Goal: Transaction & Acquisition: Purchase product/service

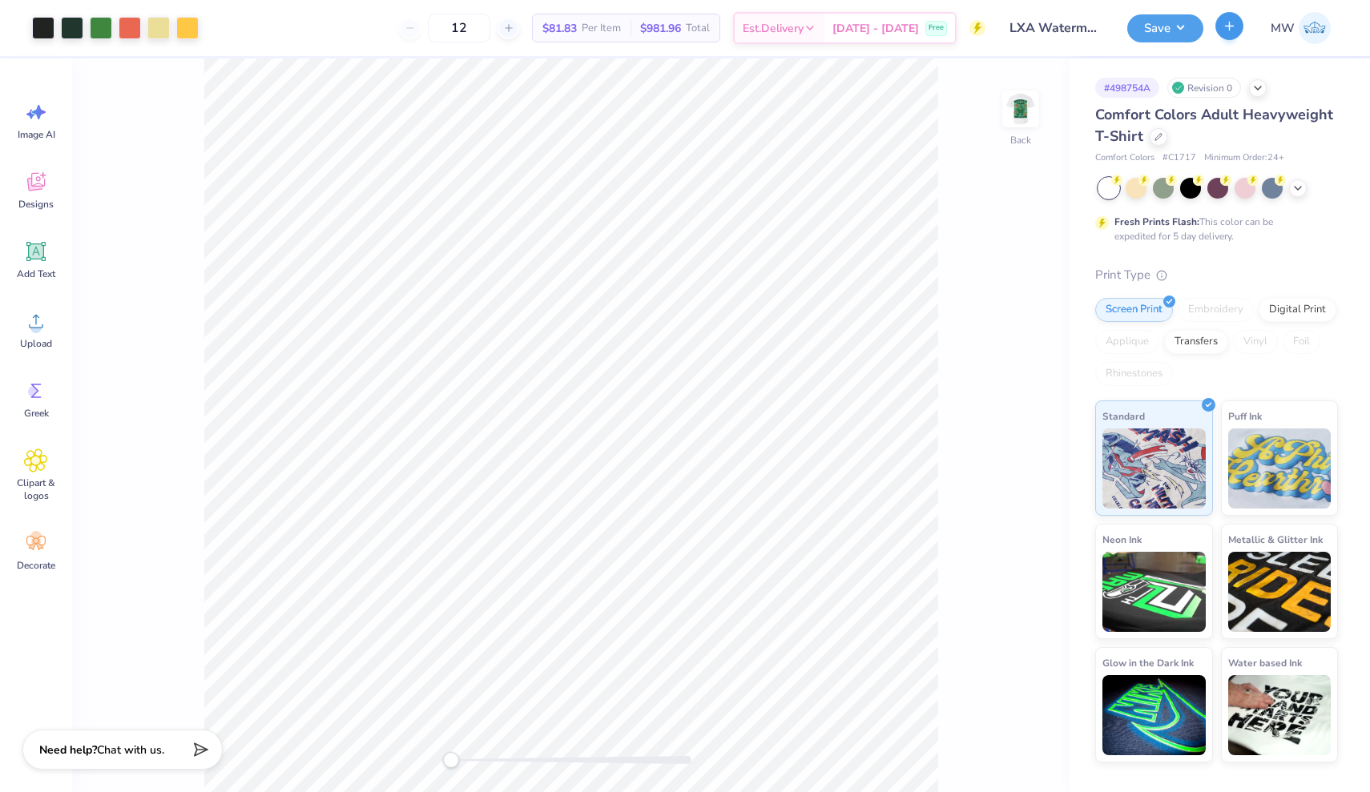
click at [1222, 28] on button "button" at bounding box center [1229, 26] width 28 height 28
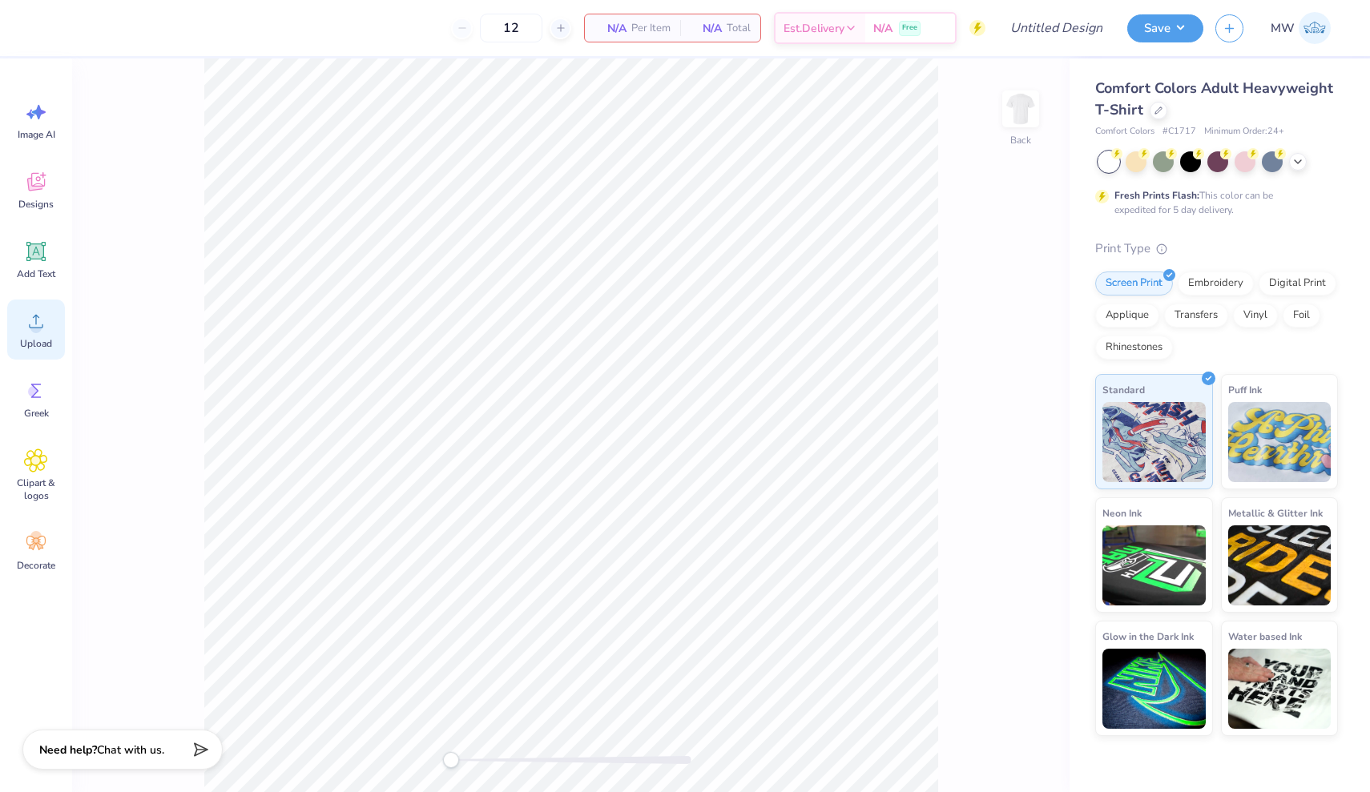
click at [42, 336] on div "Upload" at bounding box center [36, 330] width 58 height 60
click at [1025, 125] on img at bounding box center [1021, 109] width 64 height 64
click at [50, 338] on span "Upload" at bounding box center [36, 343] width 32 height 13
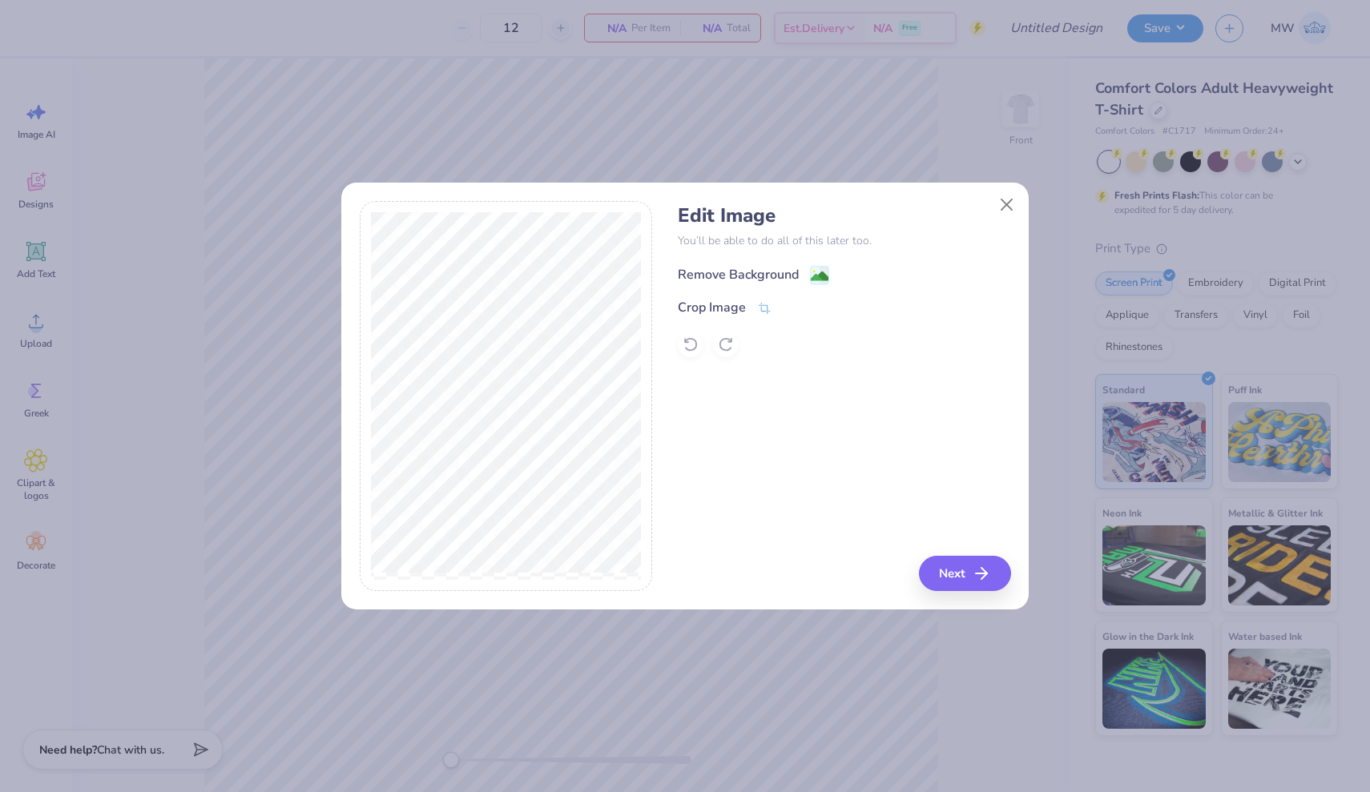
click at [816, 276] on image at bounding box center [820, 277] width 18 height 18
click at [970, 585] on button "Next" at bounding box center [967, 573] width 92 height 35
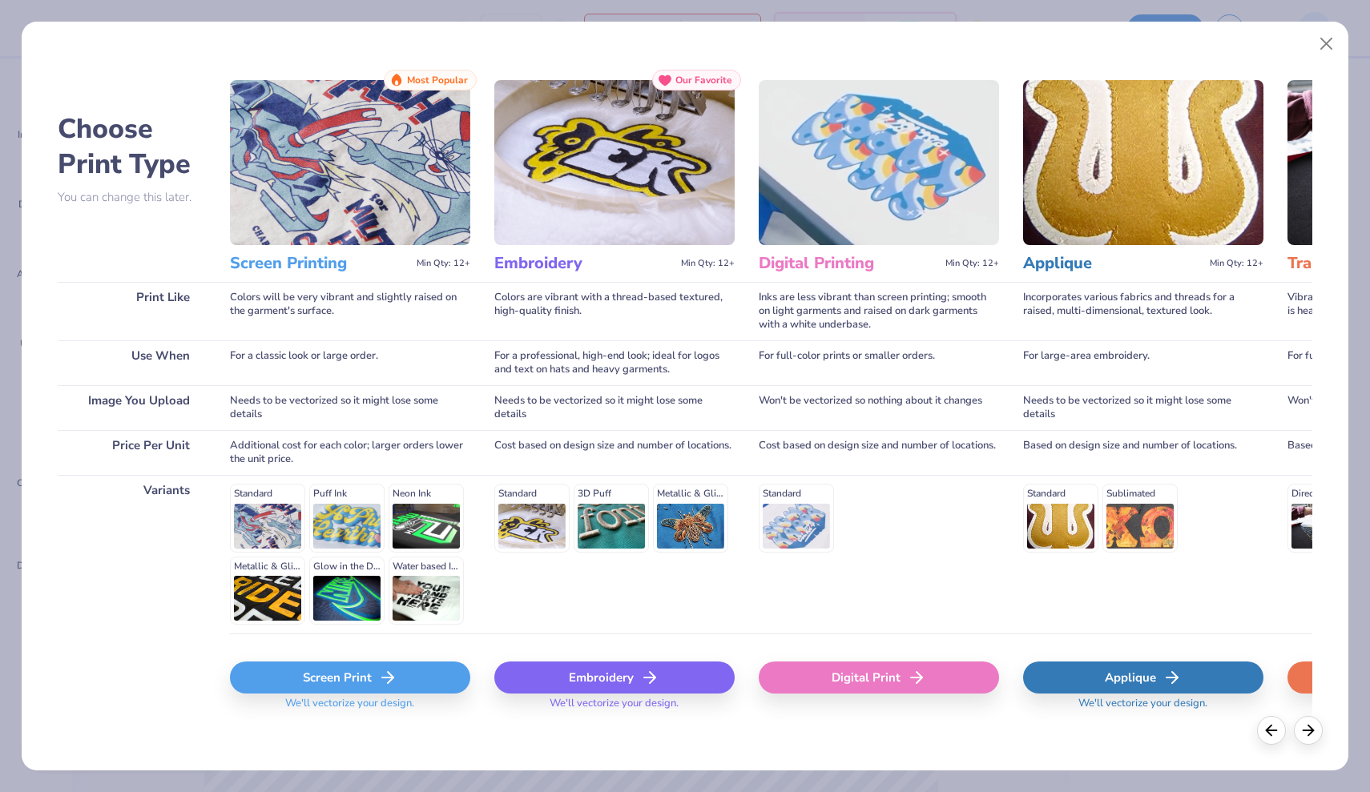
click at [364, 677] on div "Screen Print" at bounding box center [350, 678] width 240 height 32
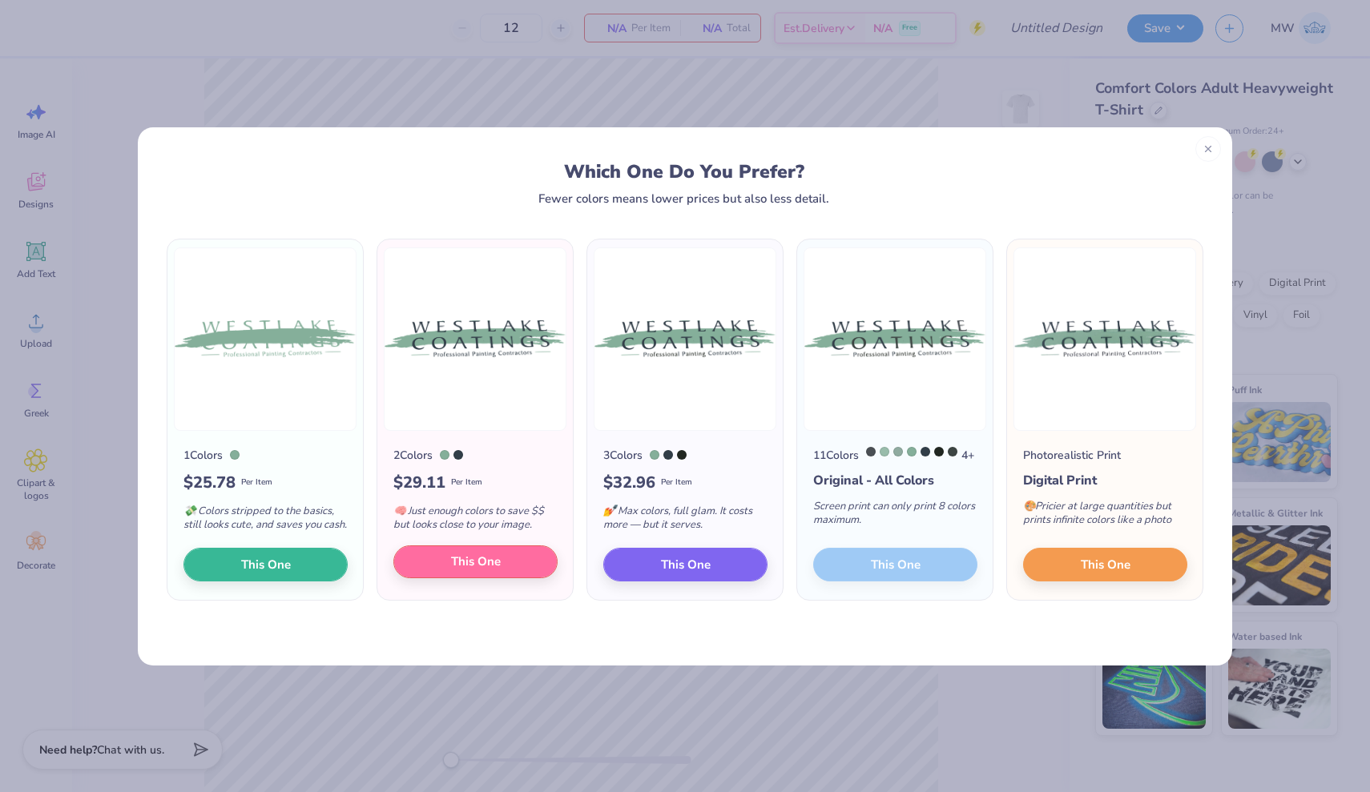
click at [513, 570] on button "This One" at bounding box center [475, 563] width 164 height 34
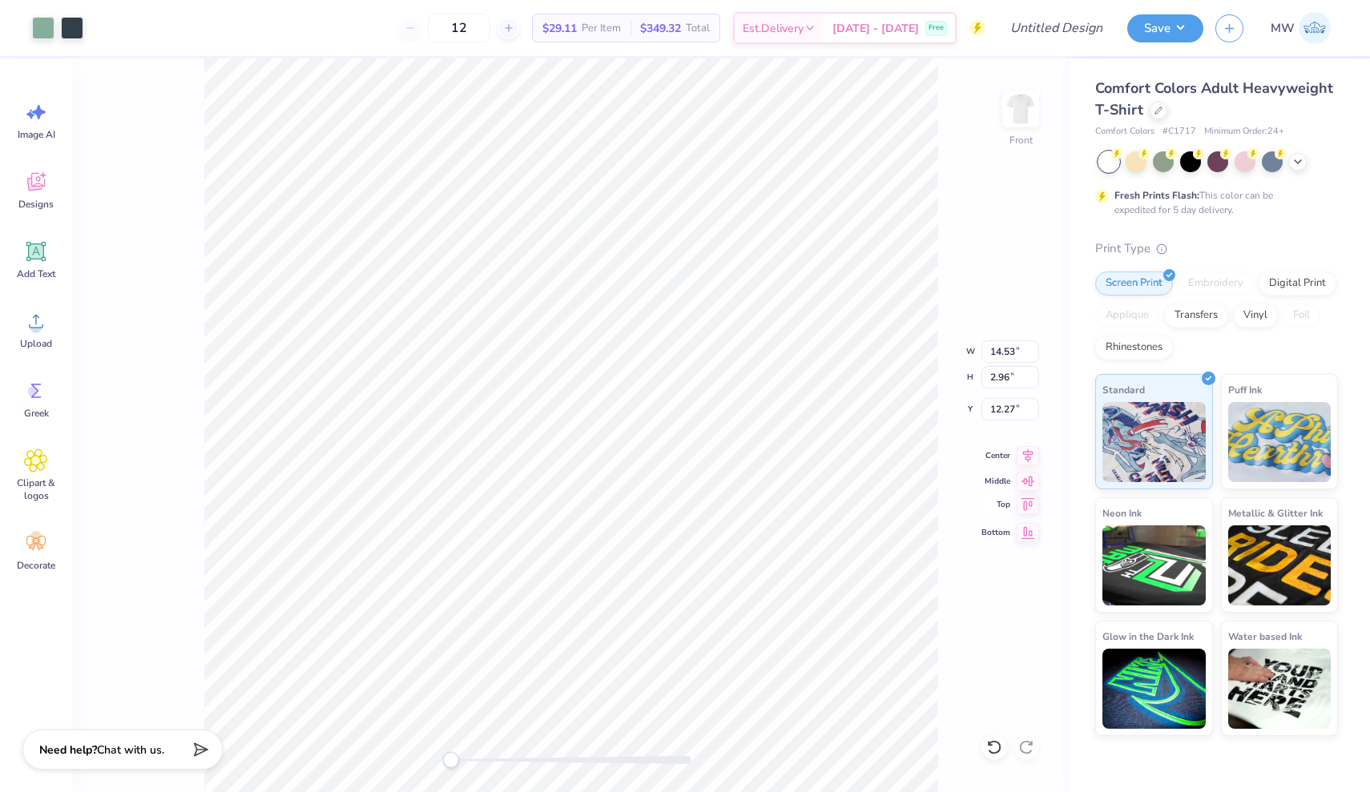
click at [1031, 505] on icon at bounding box center [1028, 504] width 22 height 19
type input "14.55"
type input "3.08"
type input "12.20"
click at [1030, 485] on icon at bounding box center [1028, 478] width 22 height 19
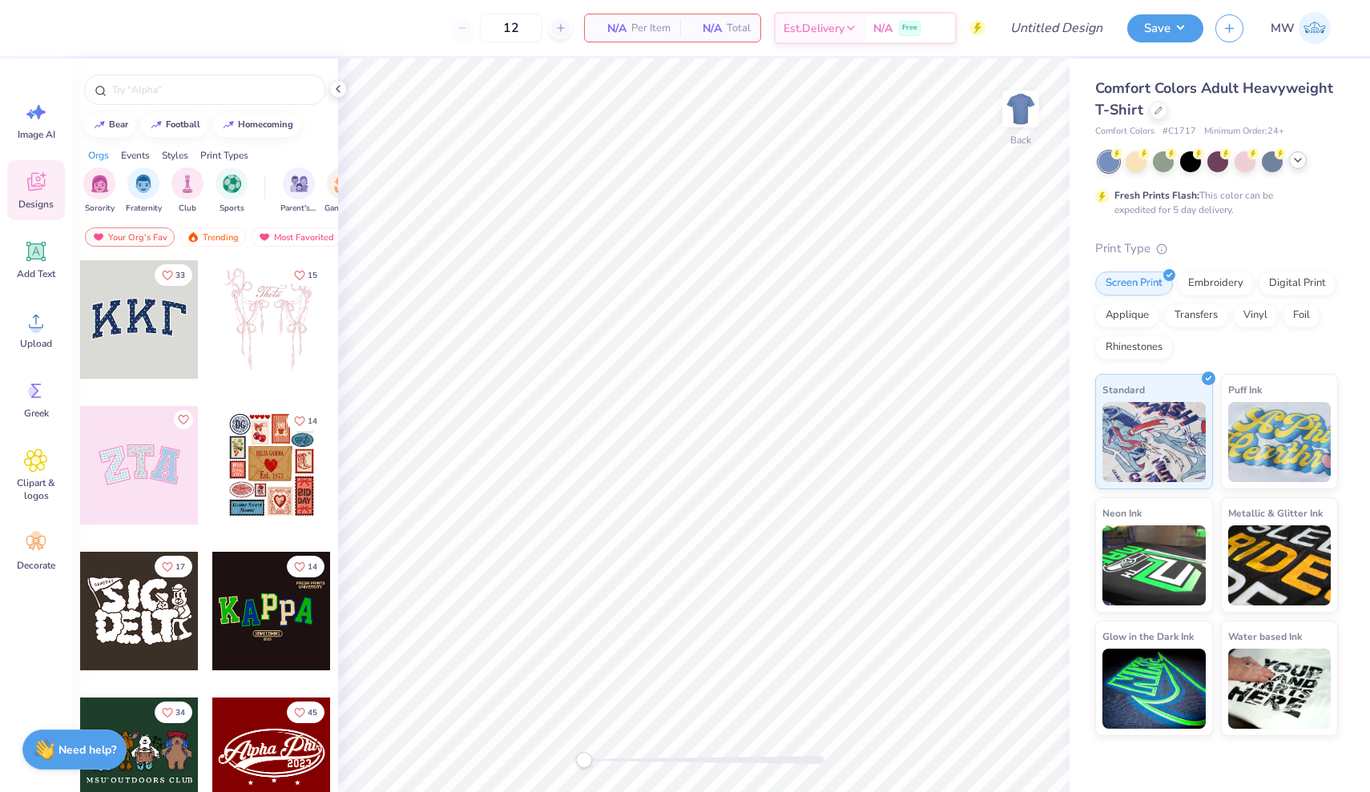
click at [1291, 163] on icon at bounding box center [1297, 160] width 13 height 13
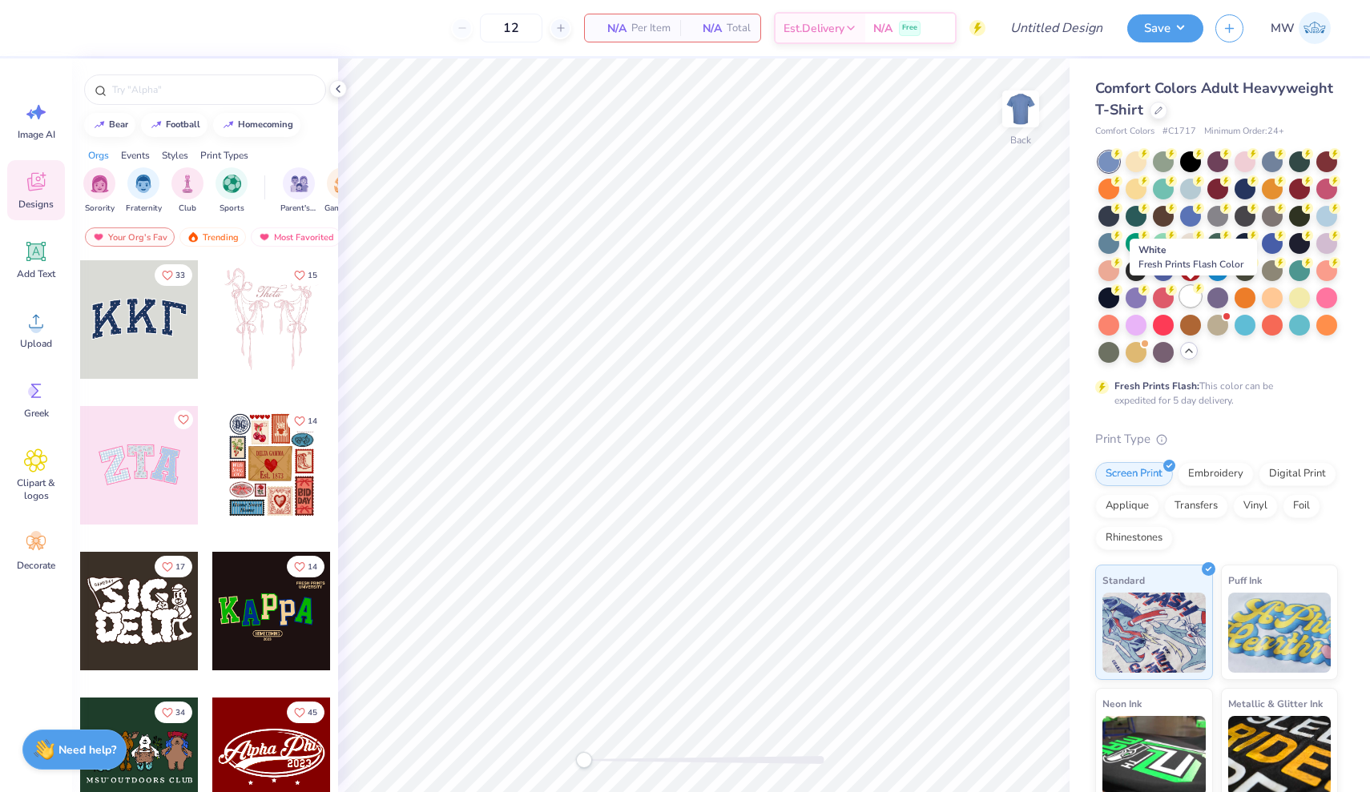
click at [1194, 292] on icon at bounding box center [1198, 288] width 11 height 11
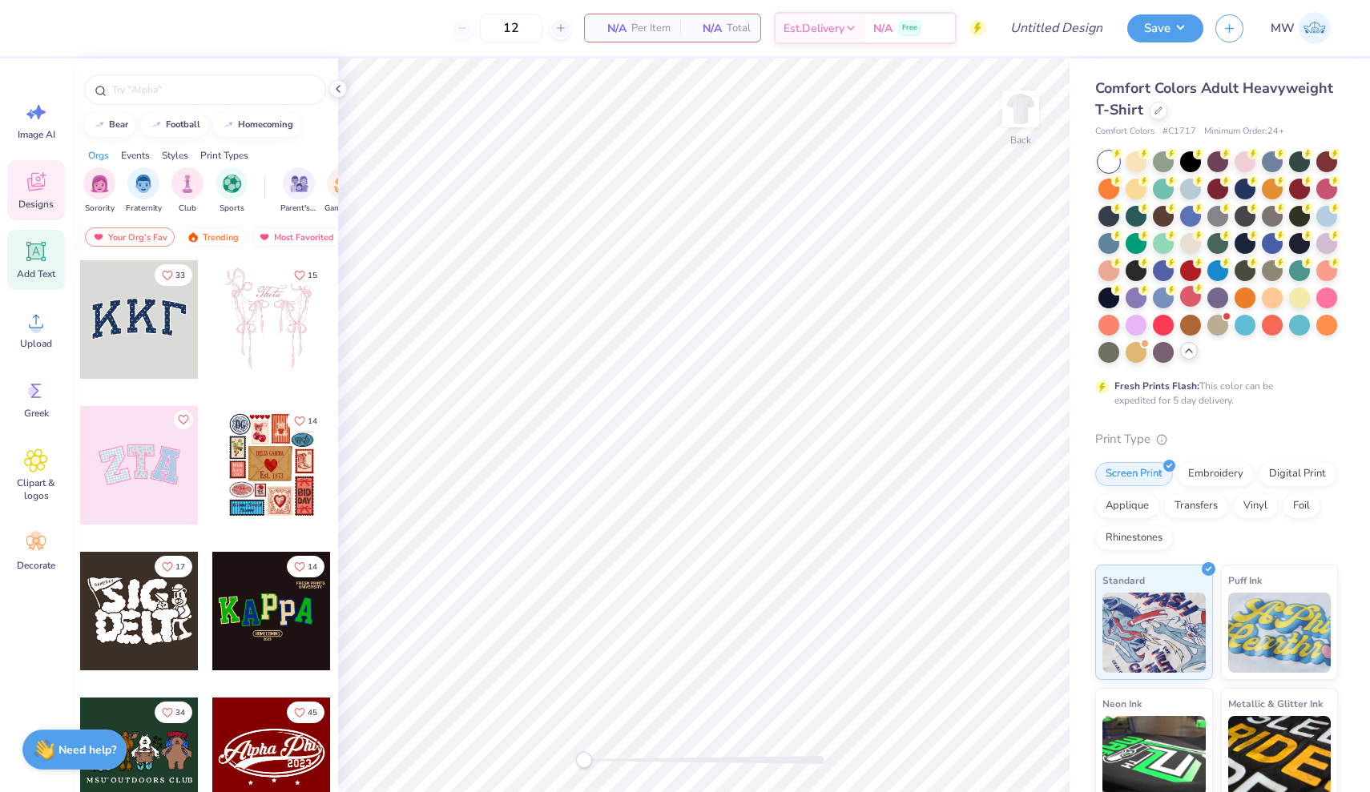
click at [41, 265] on div "Add Text" at bounding box center [36, 260] width 58 height 60
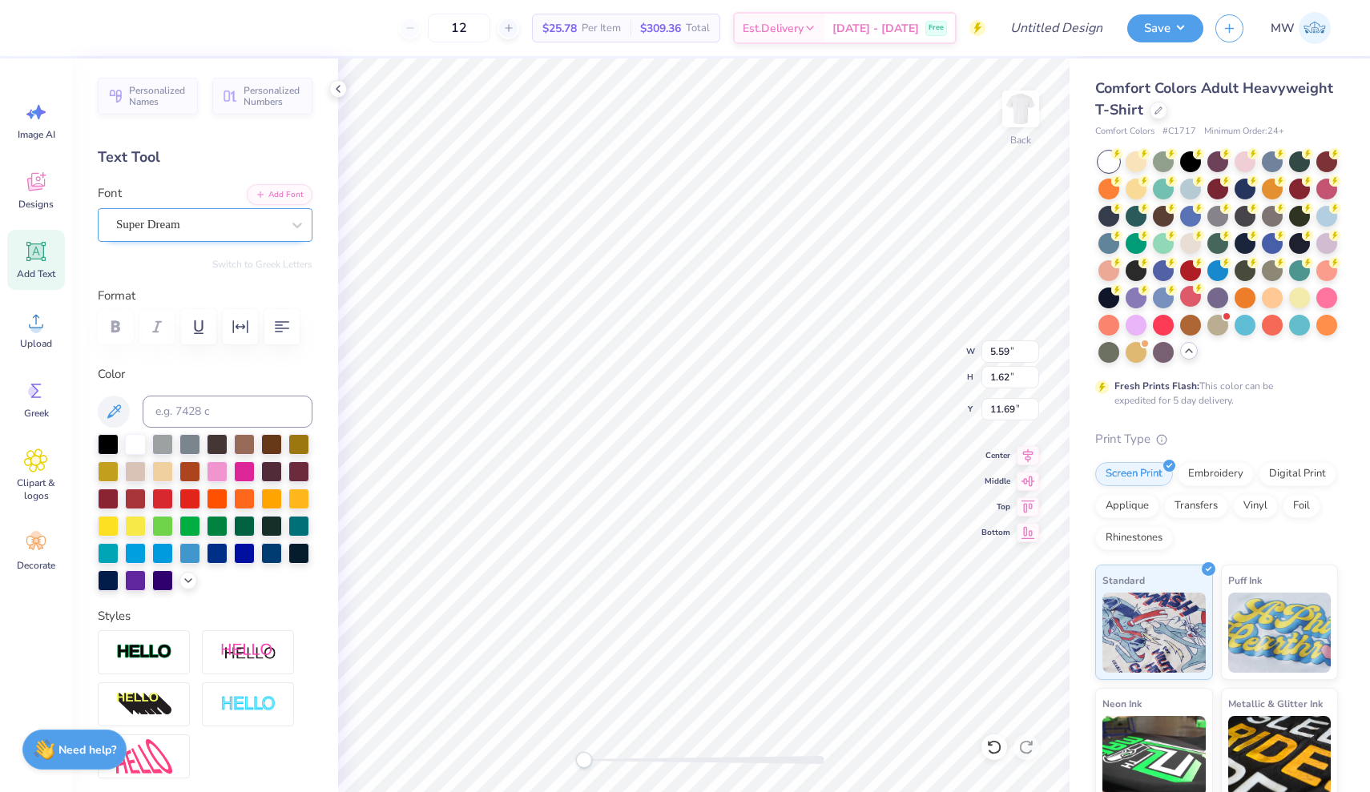
click at [163, 220] on span "Super Dream" at bounding box center [148, 224] width 64 height 18
click at [159, 354] on img at bounding box center [156, 357] width 75 height 11
type input "droid"
click at [215, 480] on div at bounding box center [217, 470] width 21 height 21
type textarea "LXA"
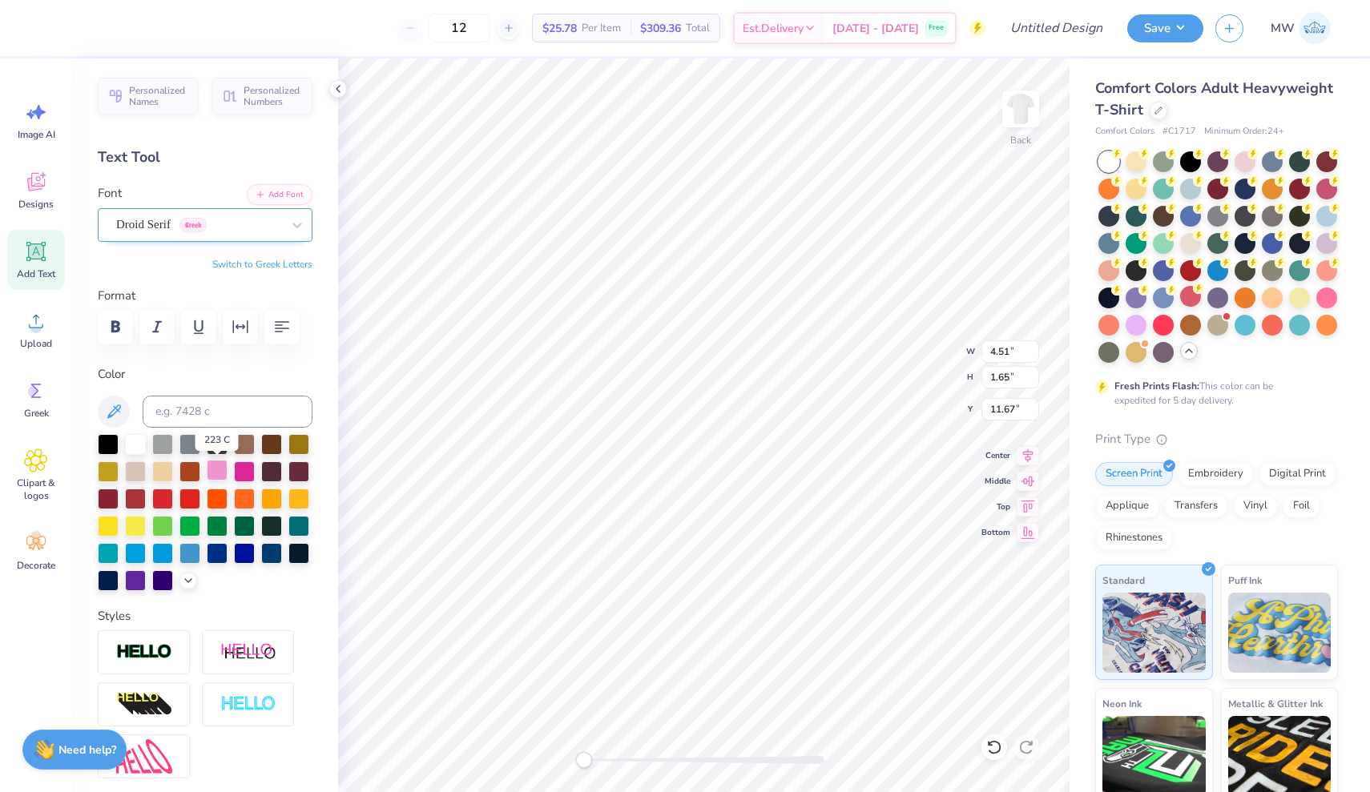
click at [219, 469] on div at bounding box center [217, 470] width 21 height 21
click at [183, 585] on icon at bounding box center [188, 579] width 13 height 13
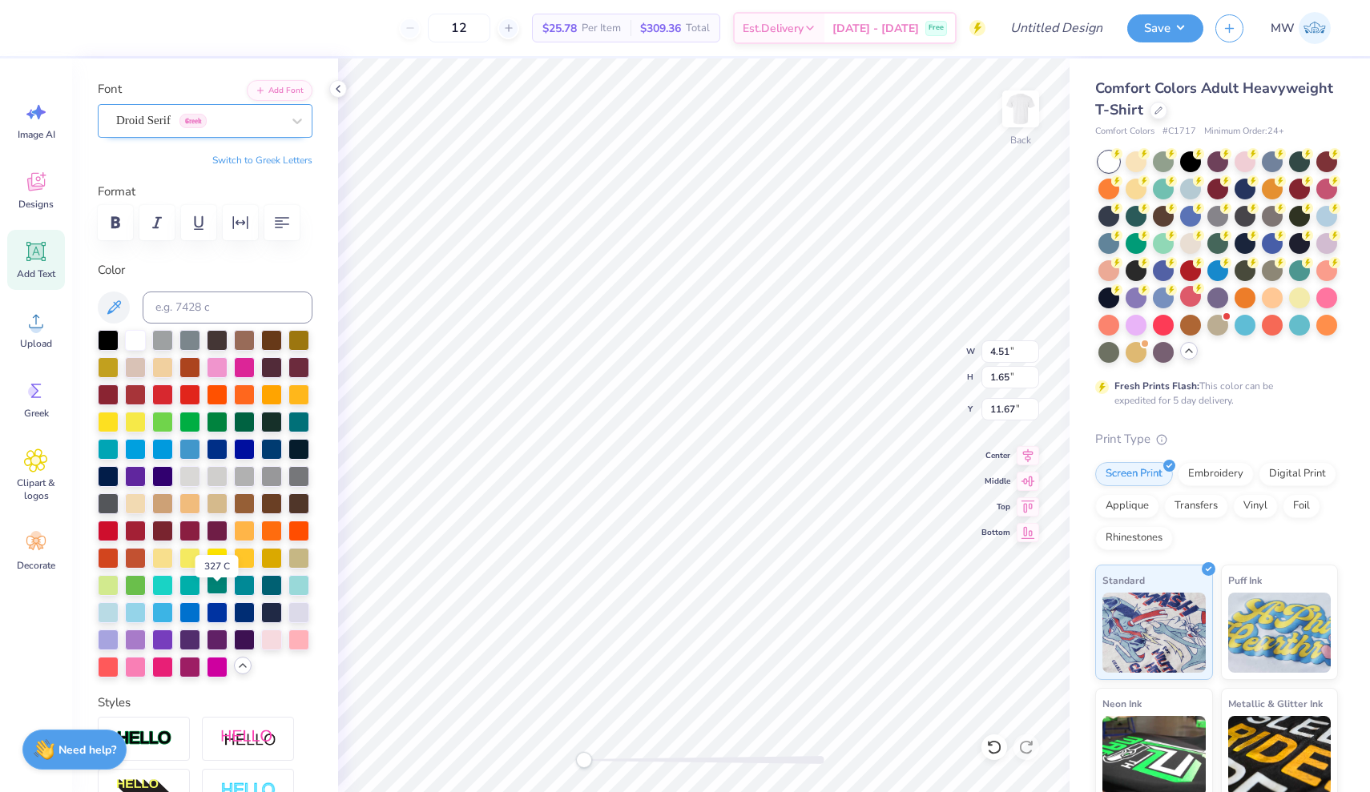
scroll to position [105, 0]
click at [303, 636] on div at bounding box center [298, 637] width 21 height 21
click at [277, 637] on div at bounding box center [271, 637] width 21 height 21
click at [200, 664] on div at bounding box center [189, 665] width 21 height 21
click at [137, 668] on div at bounding box center [135, 665] width 21 height 21
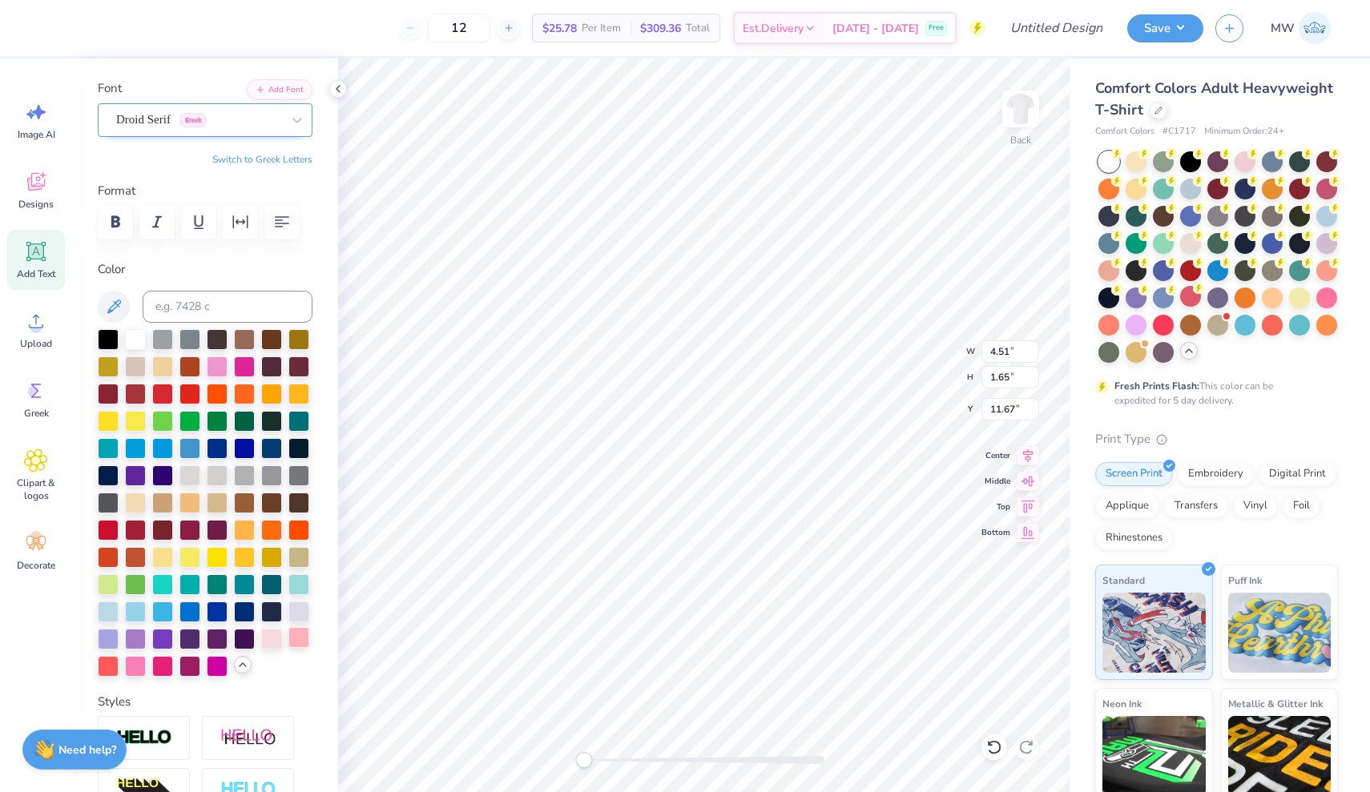
click at [296, 635] on div at bounding box center [298, 637] width 21 height 21
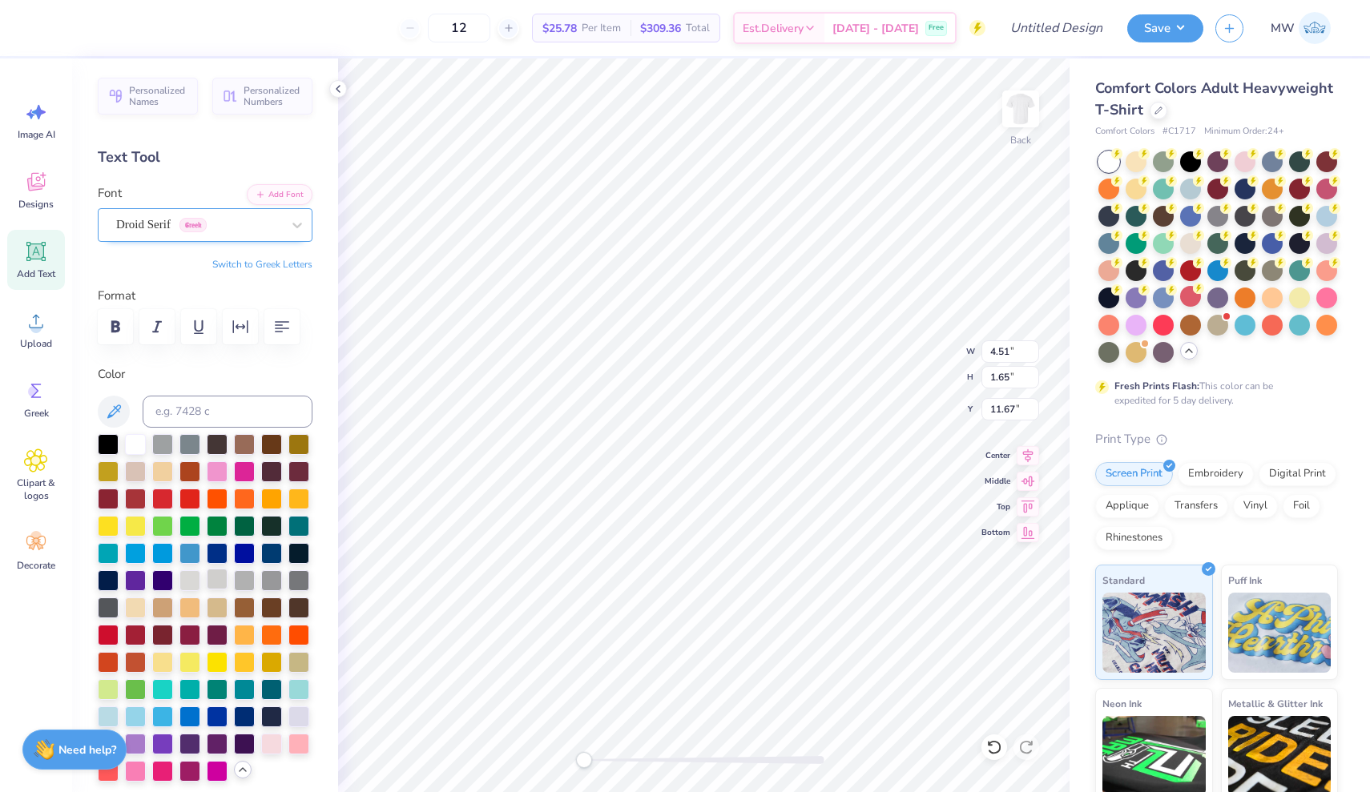
scroll to position [0, 0]
click at [58, 29] on div "Art colors 12 $25.78 Per Item $309.36 Total Est. Delivery Sep 20 - 23 Free Desi…" at bounding box center [685, 28] width 1370 height 56
click at [40, 26] on div at bounding box center [43, 26] width 22 height 22
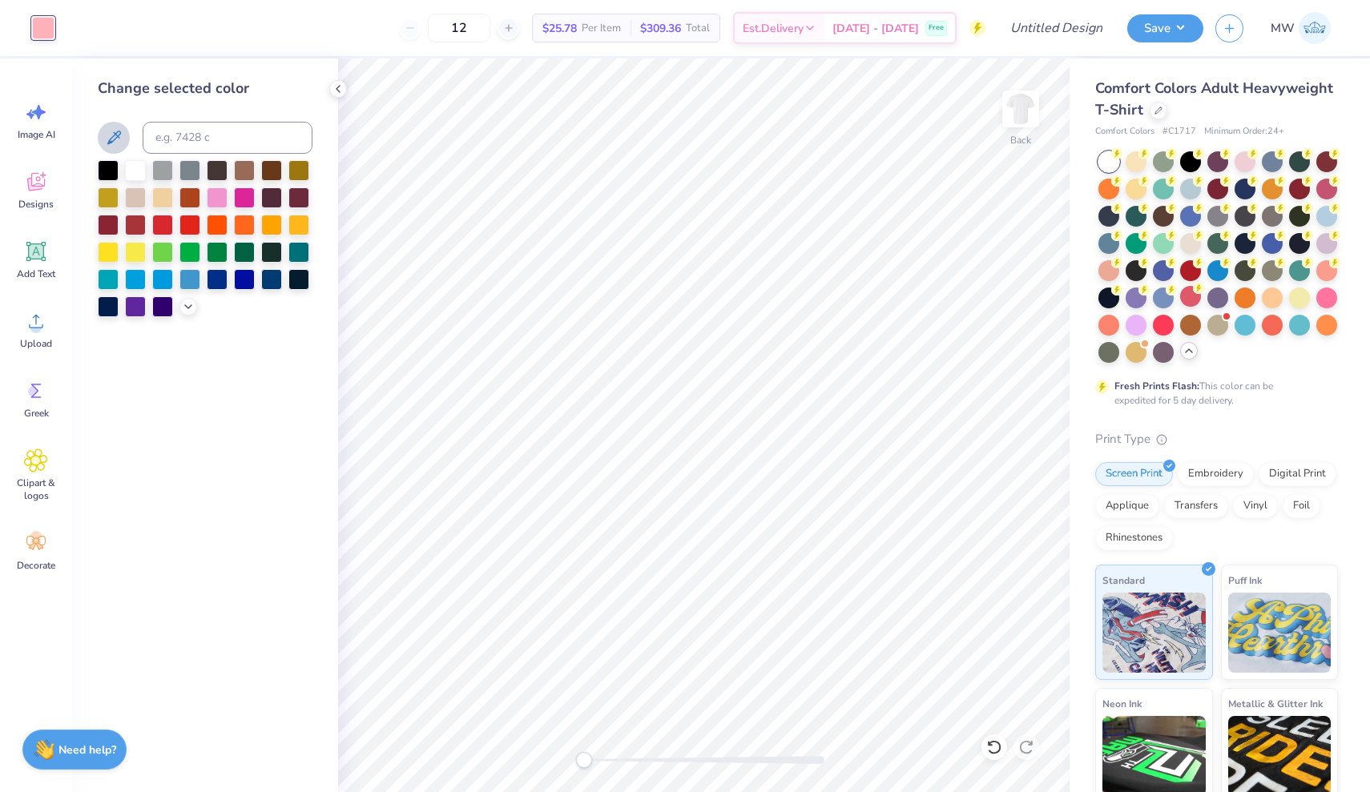
click at [113, 149] on button at bounding box center [114, 138] width 32 height 32
click at [115, 141] on icon at bounding box center [113, 137] width 19 height 19
click at [184, 310] on icon at bounding box center [188, 305] width 13 height 13
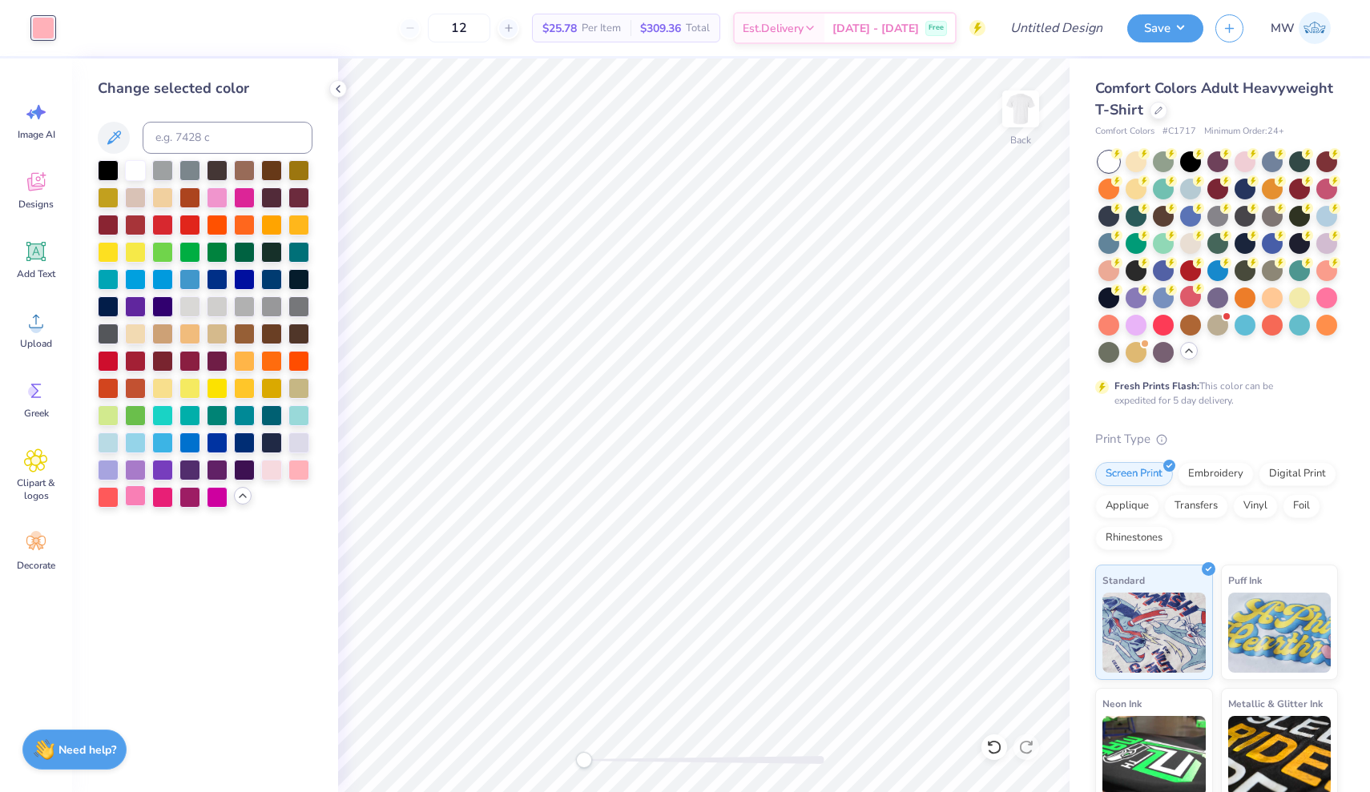
click at [131, 494] on div at bounding box center [135, 495] width 21 height 21
click at [300, 466] on div at bounding box center [298, 468] width 21 height 21
click at [115, 134] on icon at bounding box center [114, 138] width 14 height 14
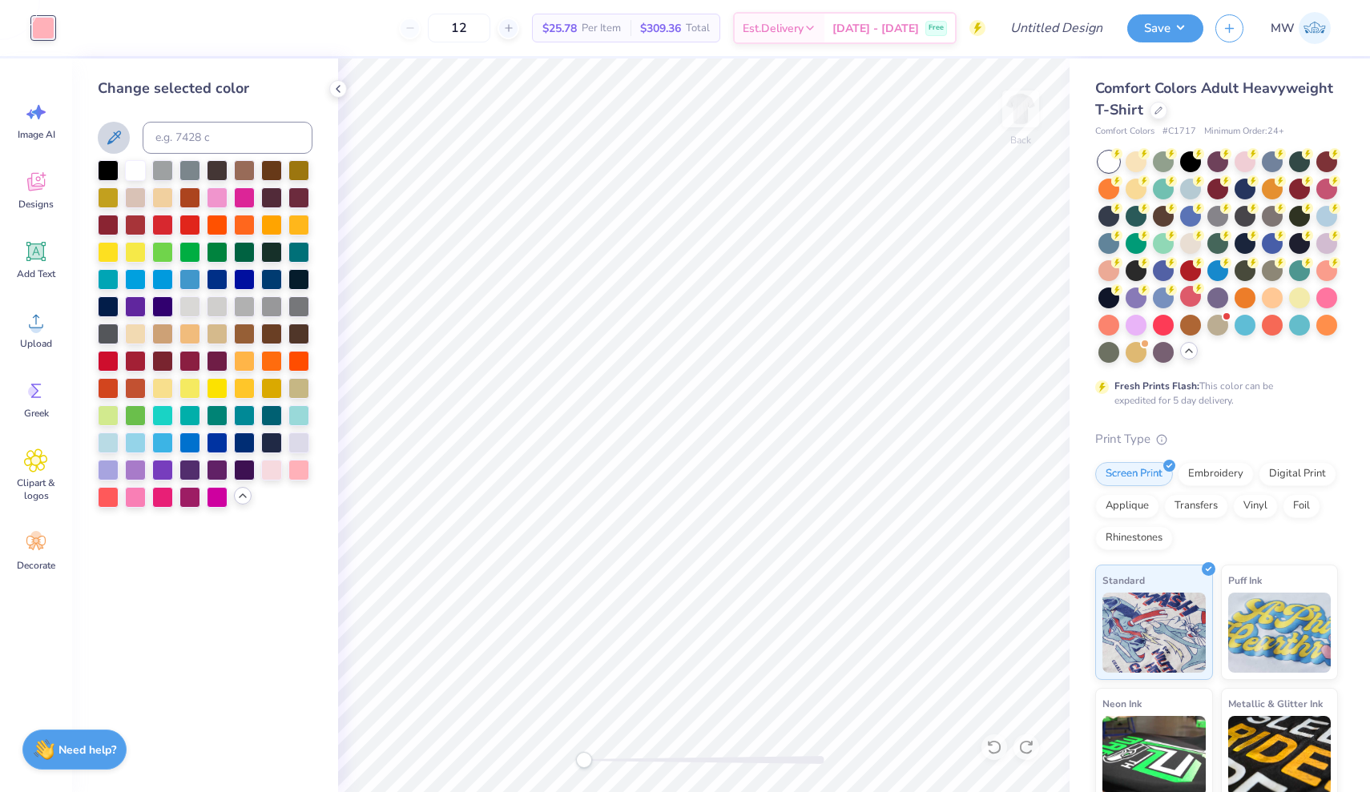
click at [106, 147] on button at bounding box center [114, 138] width 32 height 32
click at [340, 83] on icon at bounding box center [338, 89] width 13 height 13
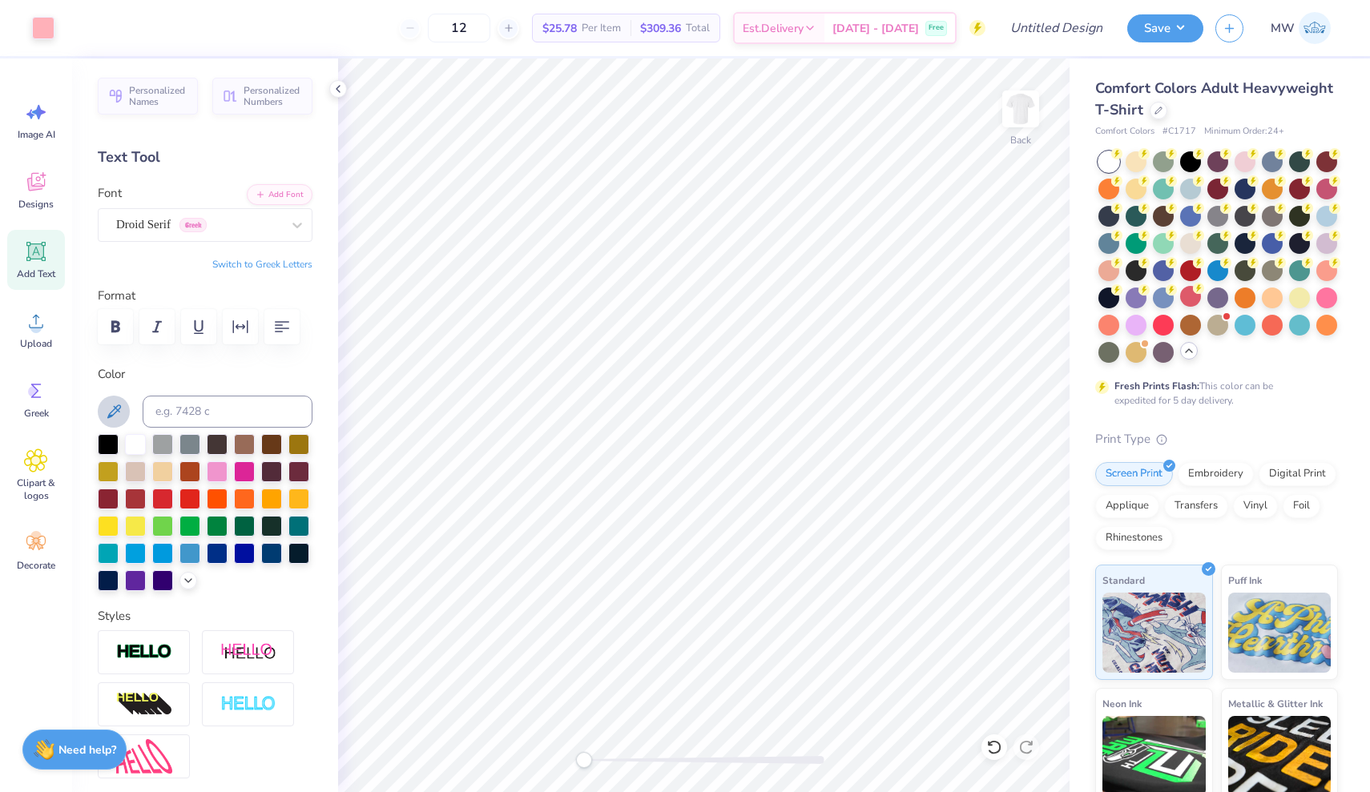
click at [115, 414] on icon at bounding box center [113, 411] width 19 height 19
click at [114, 411] on icon at bounding box center [113, 411] width 19 height 19
click at [187, 576] on icon at bounding box center [188, 579] width 13 height 13
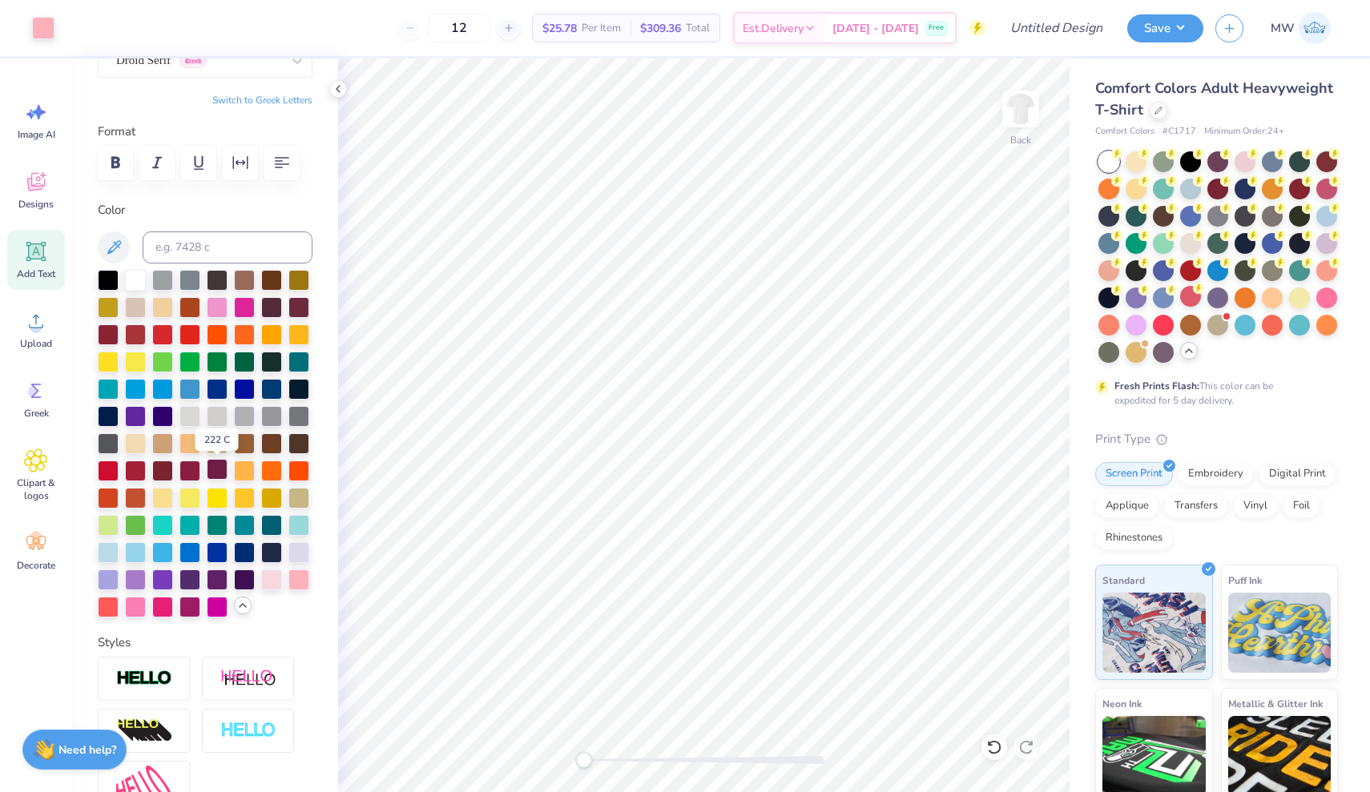
scroll to position [166, 0]
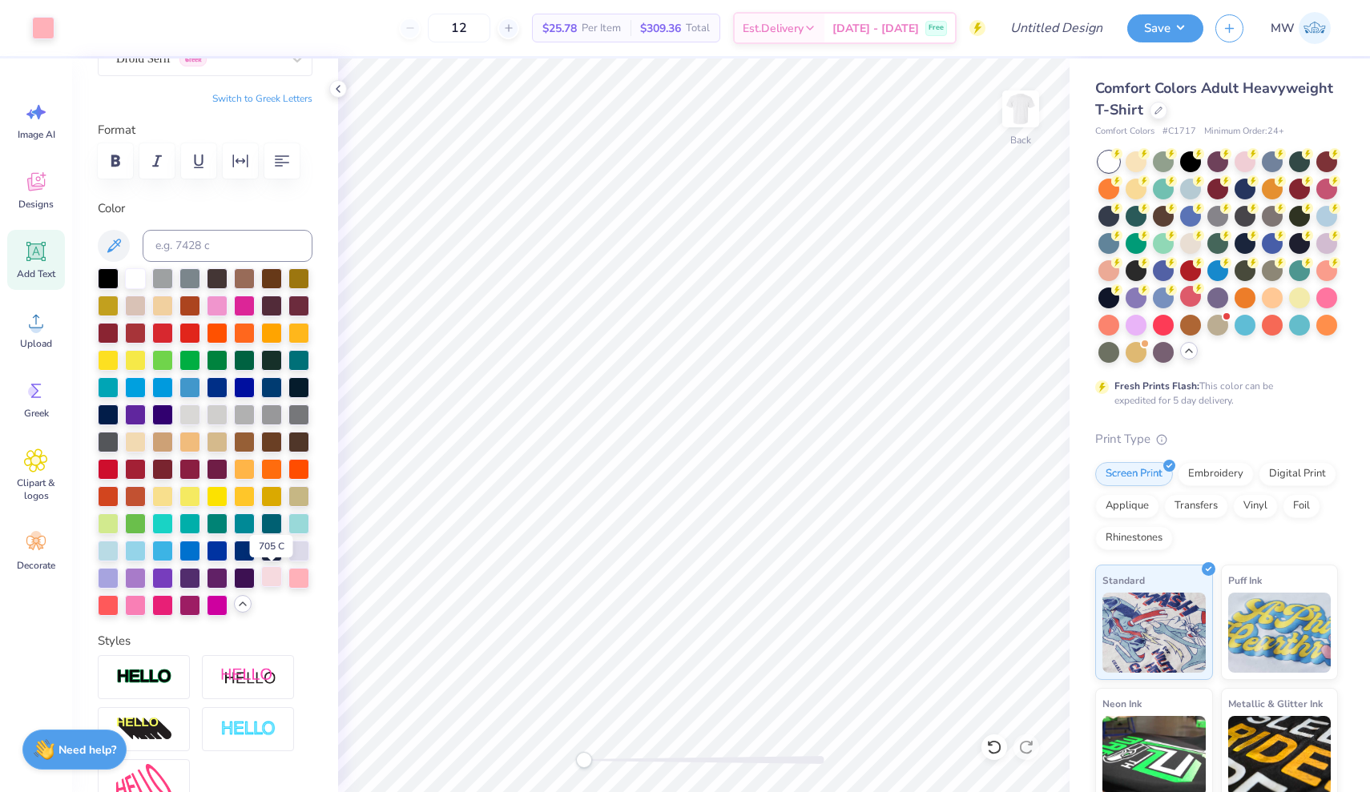
click at [277, 578] on div at bounding box center [271, 576] width 21 height 21
click at [312, 578] on div "Personalized Names Personalized Numbers Text Tool Add Font Font Droid Serif Gre…" at bounding box center [205, 425] width 266 height 734
click at [301, 574] on div at bounding box center [298, 576] width 21 height 21
click at [138, 603] on div at bounding box center [135, 604] width 21 height 21
click at [303, 574] on div at bounding box center [298, 576] width 21 height 21
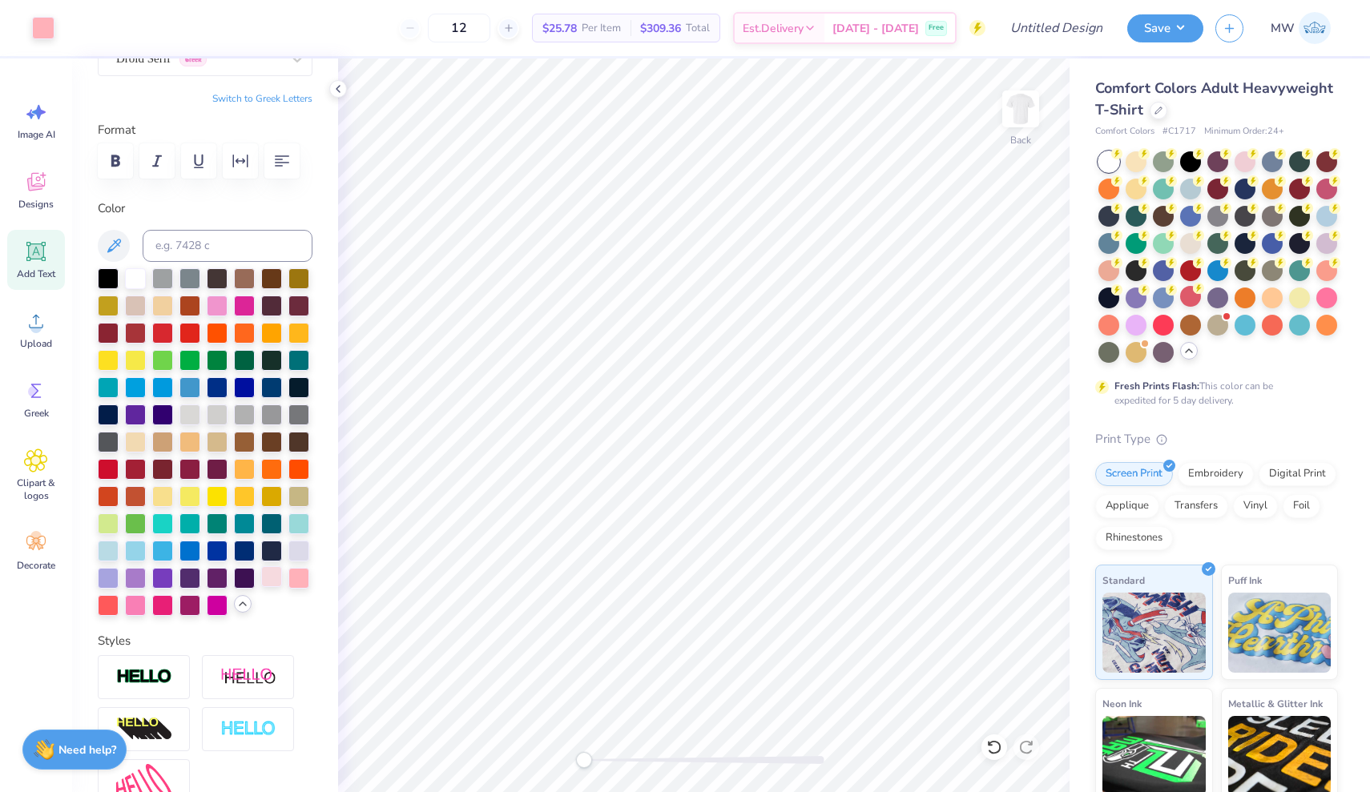
click at [272, 577] on div at bounding box center [271, 576] width 21 height 21
click at [299, 579] on div at bounding box center [298, 576] width 21 height 21
click at [33, 25] on div at bounding box center [43, 26] width 22 height 22
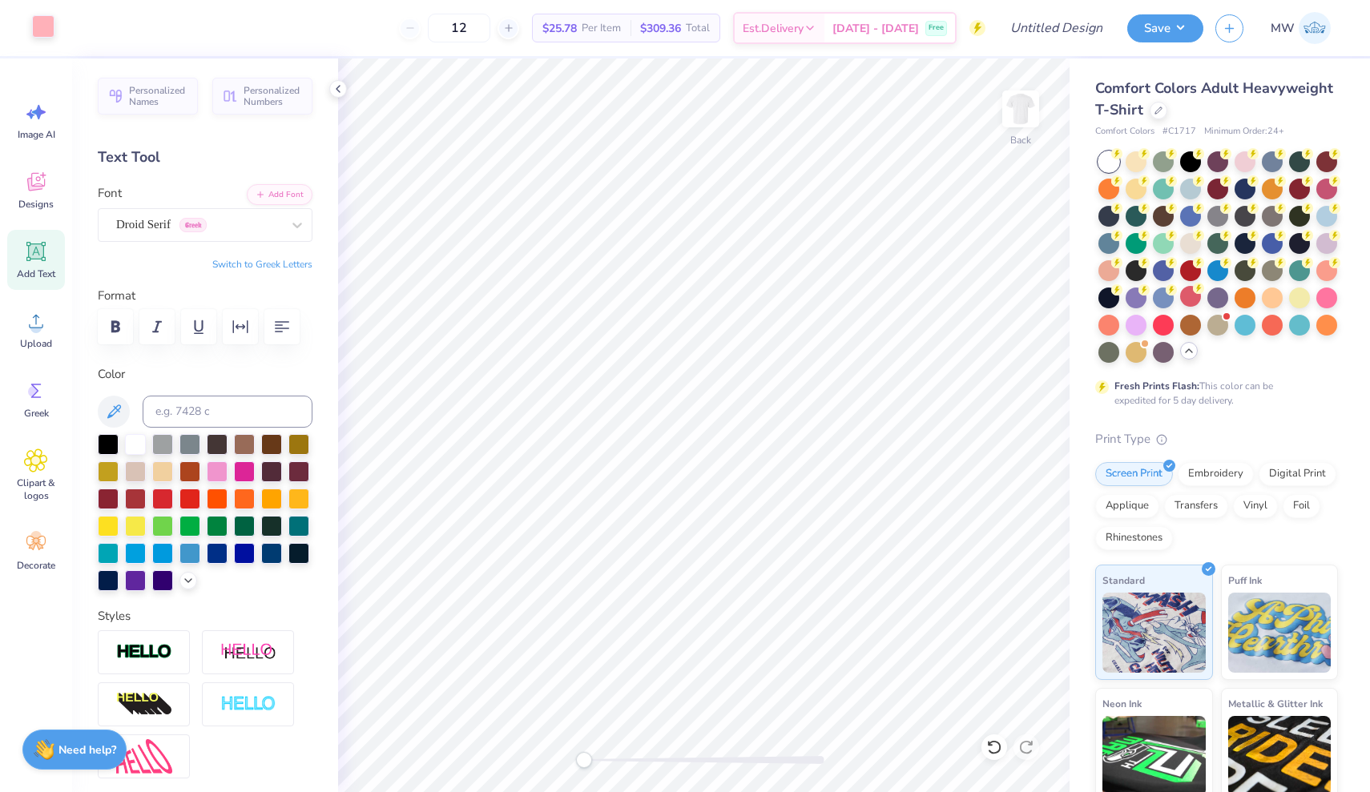
click at [41, 24] on div at bounding box center [43, 26] width 22 height 22
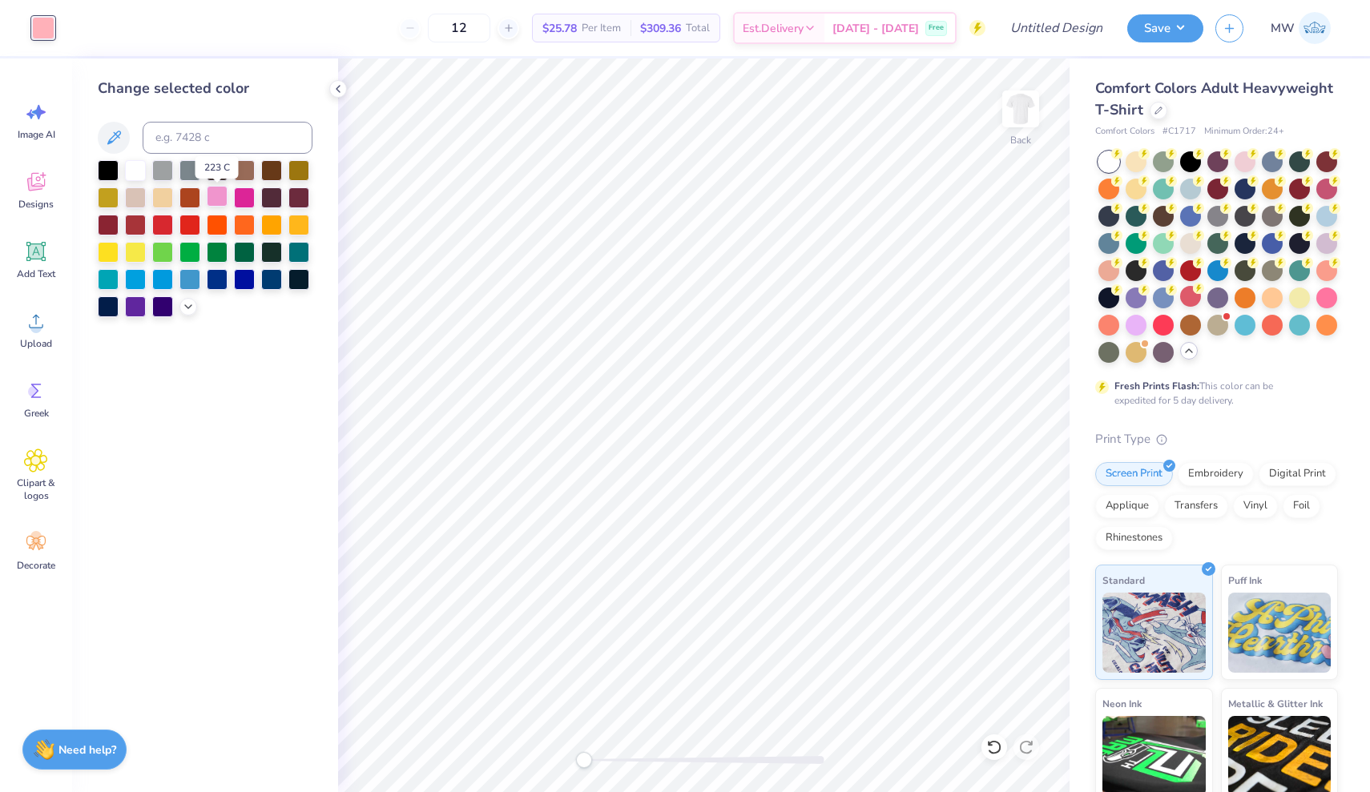
click at [217, 201] on div at bounding box center [217, 196] width 21 height 21
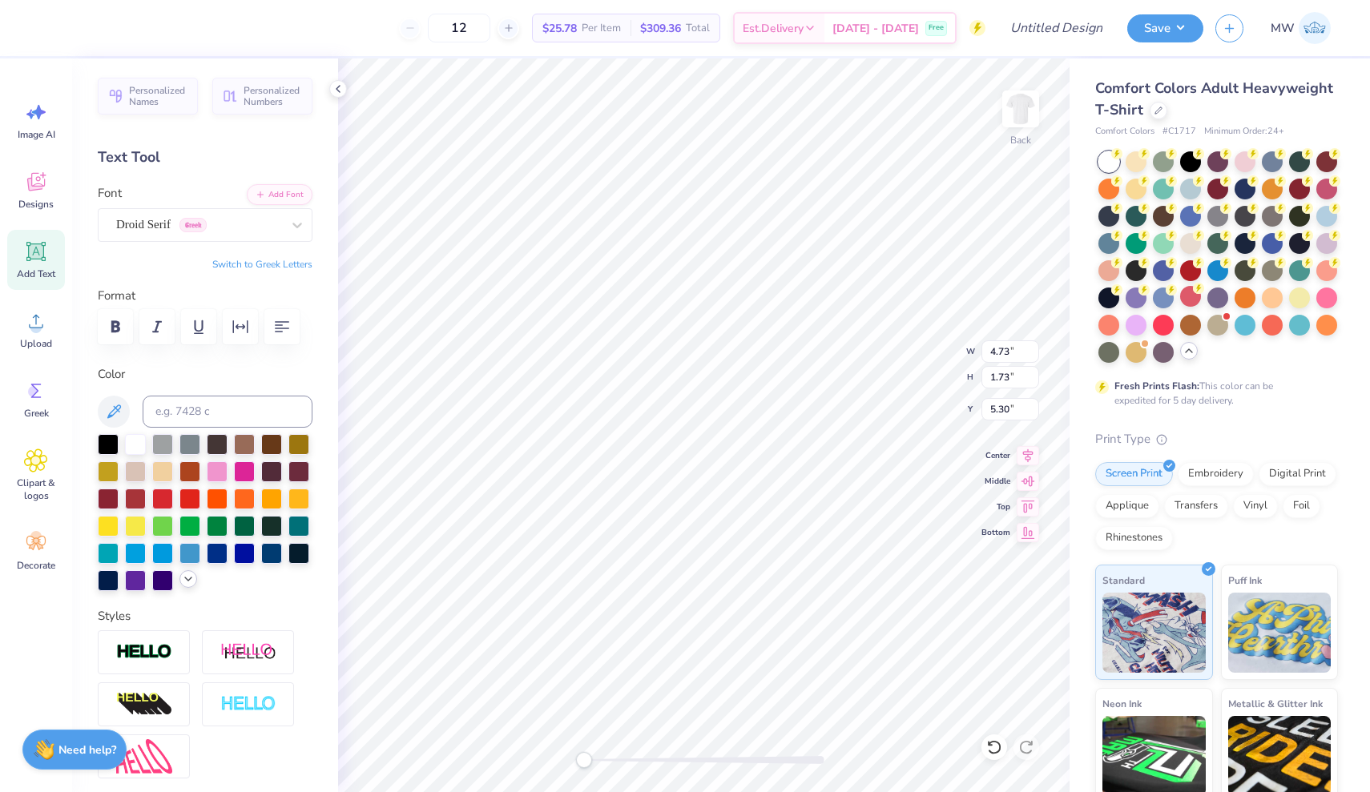
click at [187, 585] on icon at bounding box center [188, 579] width 13 height 13
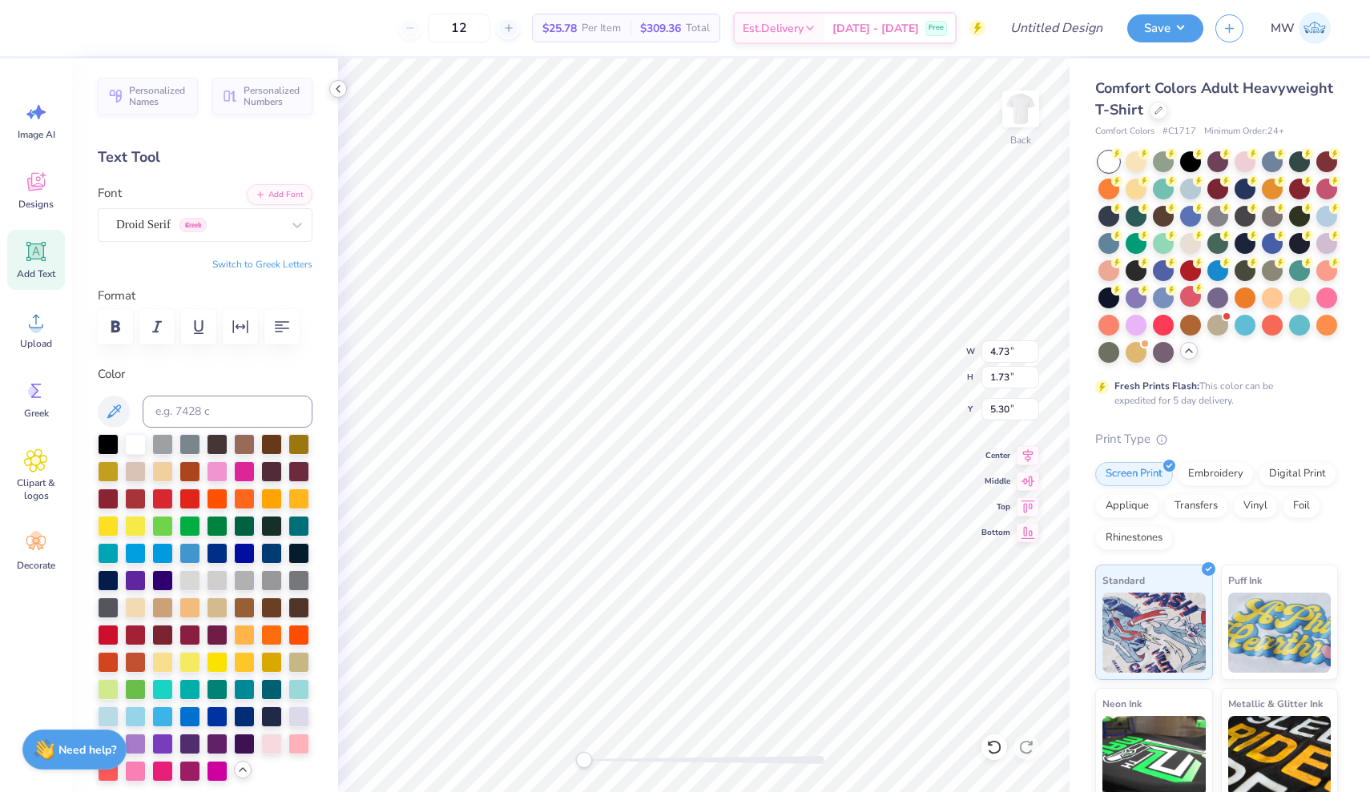
click at [343, 95] on icon at bounding box center [338, 89] width 13 height 13
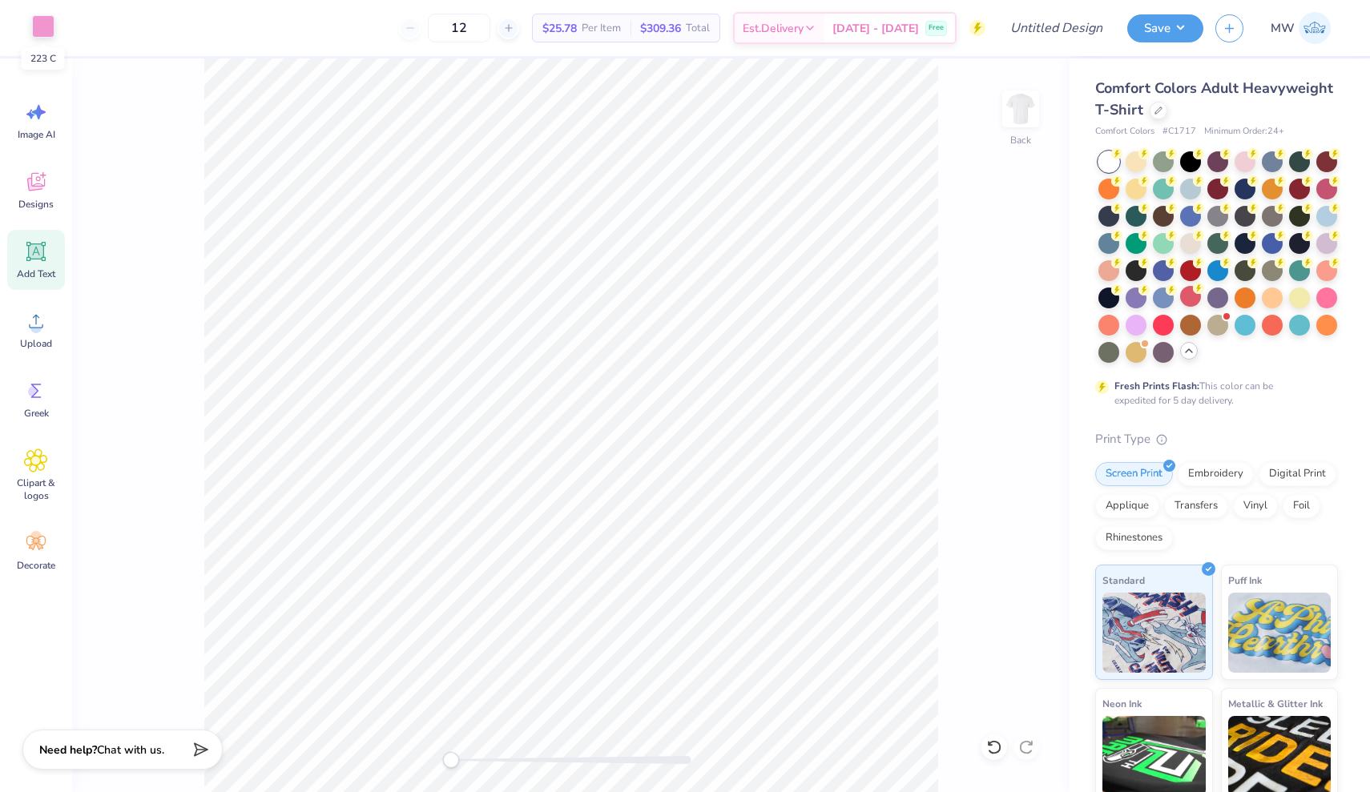
click at [41, 23] on div at bounding box center [43, 26] width 22 height 22
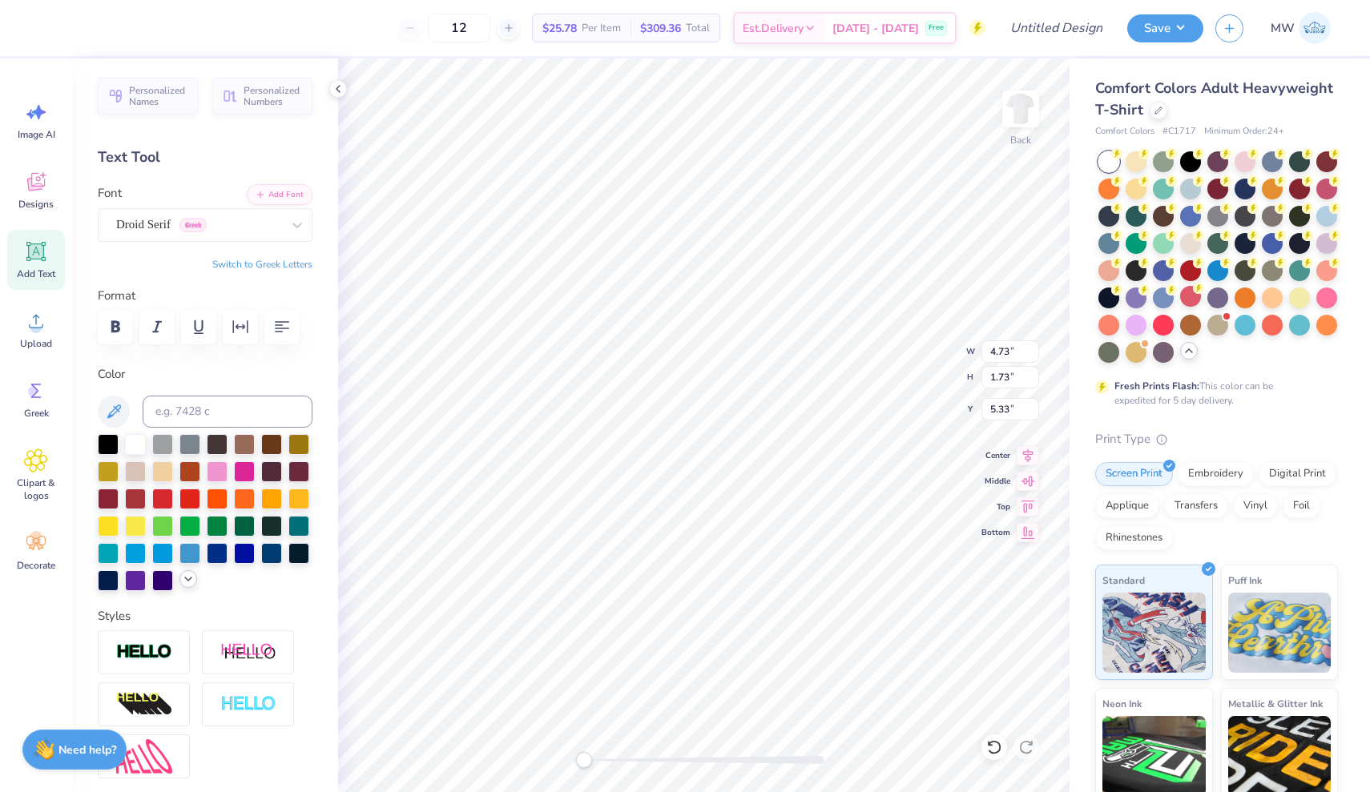
click at [184, 583] on icon at bounding box center [188, 579] width 13 height 13
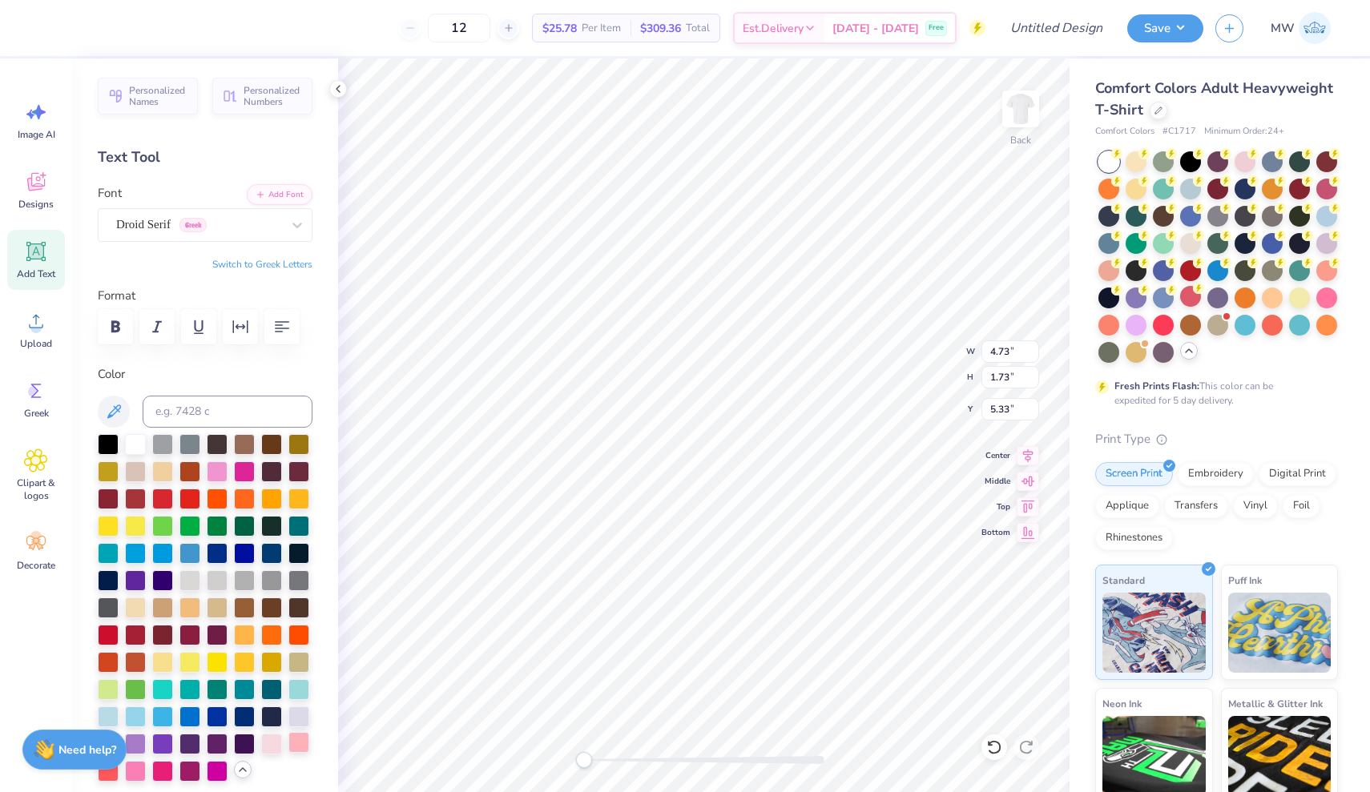
click at [295, 744] on div at bounding box center [298, 742] width 21 height 21
click at [39, 23] on div at bounding box center [43, 26] width 22 height 22
